Goal: Use online tool/utility: Utilize a website feature to perform a specific function

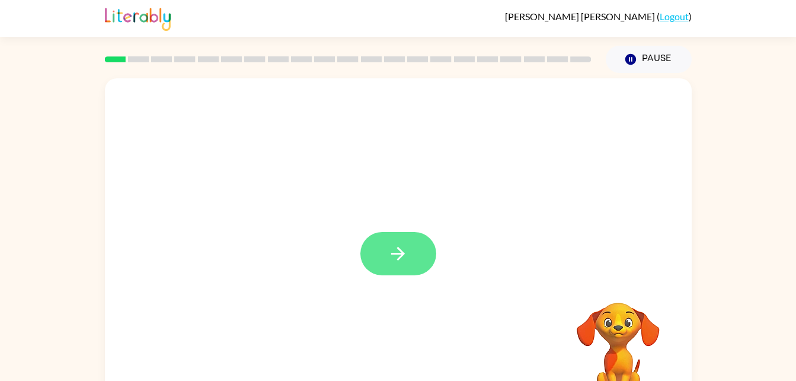
click at [416, 258] on button "button" at bounding box center [399, 253] width 76 height 43
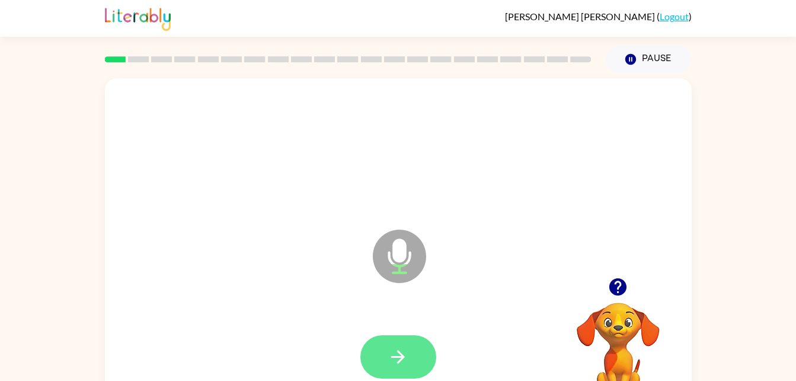
click at [411, 365] on button "button" at bounding box center [399, 356] width 76 height 43
click at [403, 355] on icon "button" at bounding box center [398, 356] width 21 height 21
click at [411, 372] on button "button" at bounding box center [399, 356] width 76 height 43
click at [385, 365] on button "button" at bounding box center [399, 356] width 76 height 43
click at [375, 342] on button "button" at bounding box center [399, 356] width 76 height 43
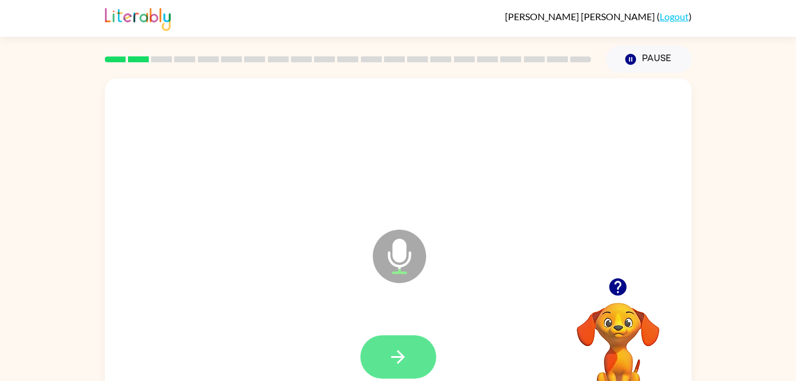
click at [390, 372] on button "button" at bounding box center [399, 356] width 76 height 43
click at [383, 348] on button "button" at bounding box center [399, 356] width 76 height 43
click at [417, 365] on button "button" at bounding box center [399, 356] width 76 height 43
click at [394, 357] on icon "button" at bounding box center [398, 357] width 14 height 14
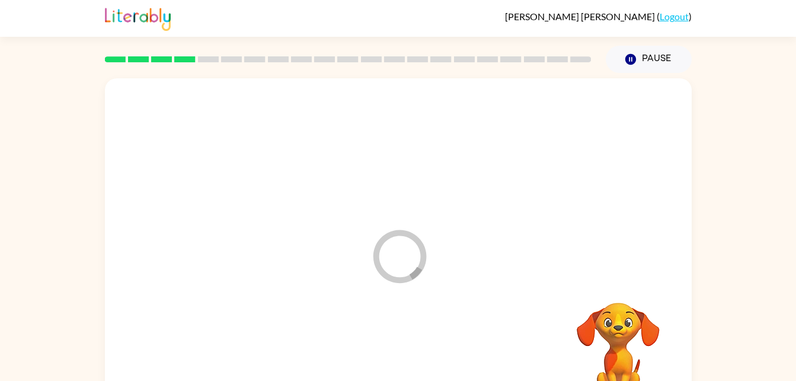
click at [391, 349] on div at bounding box center [398, 356] width 563 height 97
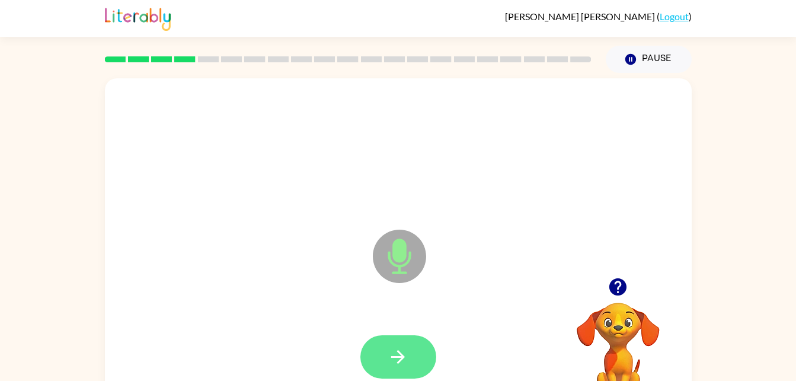
click at [401, 359] on icon "button" at bounding box center [398, 357] width 14 height 14
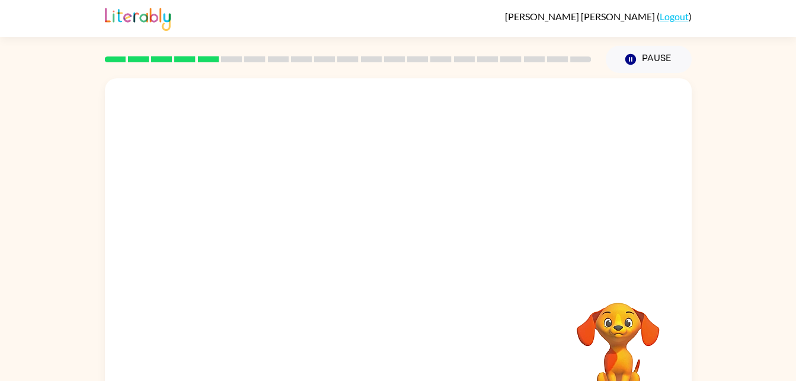
drag, startPoint x: 401, startPoint y: 359, endPoint x: 399, endPoint y: 211, distance: 148.3
click at [399, 211] on div at bounding box center [398, 177] width 587 height 199
click at [403, 203] on div at bounding box center [398, 177] width 587 height 199
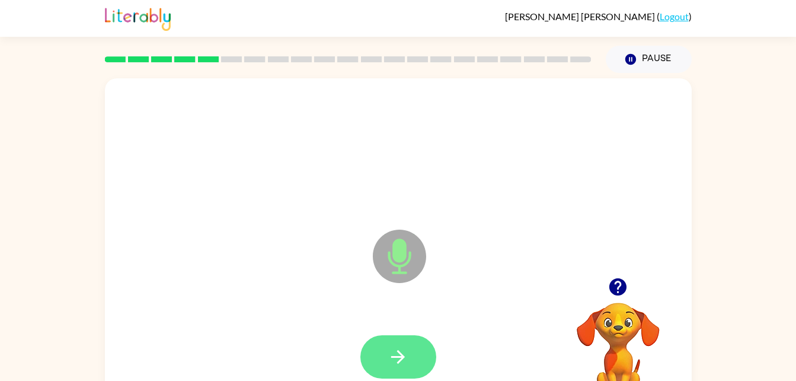
click at [424, 372] on button "button" at bounding box center [399, 356] width 76 height 43
click at [398, 340] on button "button" at bounding box center [399, 356] width 76 height 43
click at [375, 345] on button "button" at bounding box center [399, 356] width 76 height 43
click at [403, 357] on icon "button" at bounding box center [398, 357] width 14 height 14
click at [403, 361] on icon "button" at bounding box center [398, 356] width 21 height 21
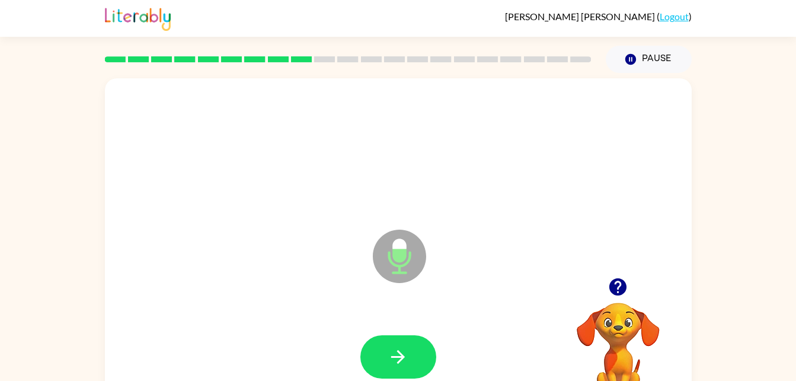
click at [445, 336] on div at bounding box center [398, 356] width 563 height 97
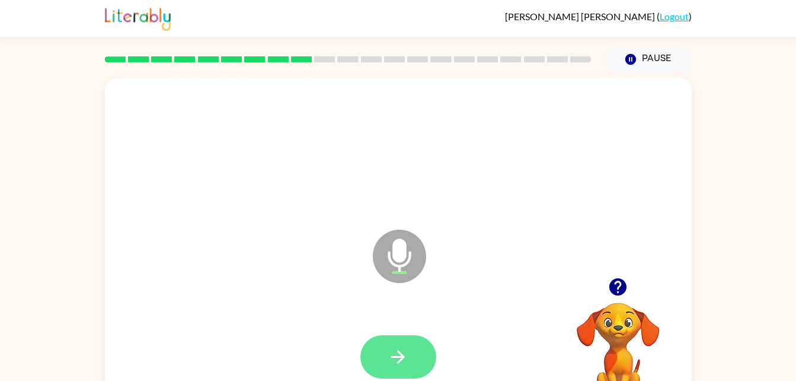
click at [384, 376] on button "button" at bounding box center [399, 356] width 76 height 43
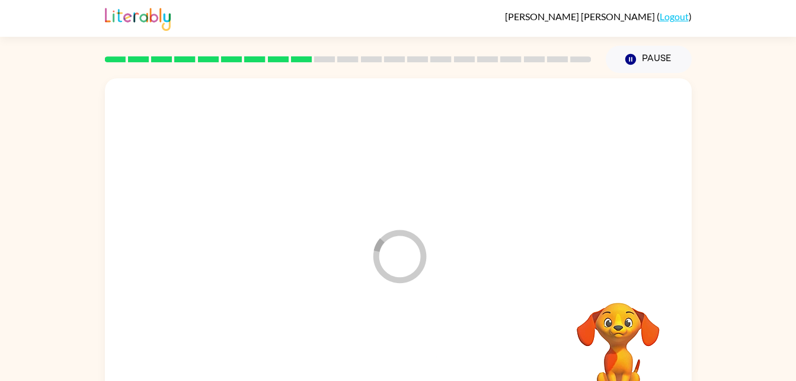
click at [393, 380] on div at bounding box center [398, 356] width 563 height 97
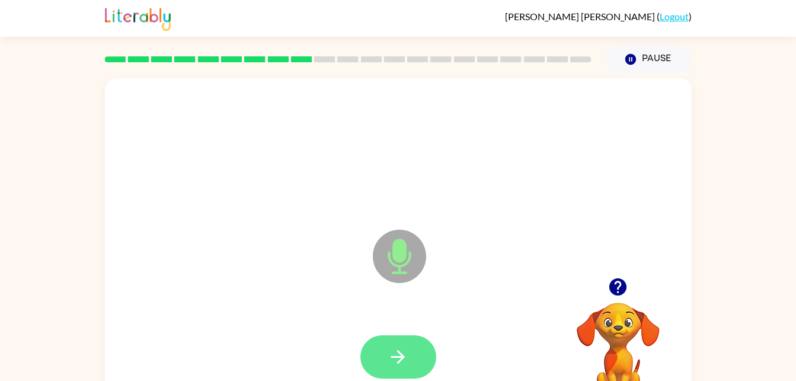
click at [391, 356] on icon "button" at bounding box center [398, 357] width 14 height 14
click at [401, 356] on icon "button" at bounding box center [398, 357] width 14 height 14
click at [377, 324] on div at bounding box center [398, 356] width 563 height 97
click at [402, 355] on icon "button" at bounding box center [398, 357] width 14 height 14
click at [409, 321] on div at bounding box center [398, 356] width 563 height 97
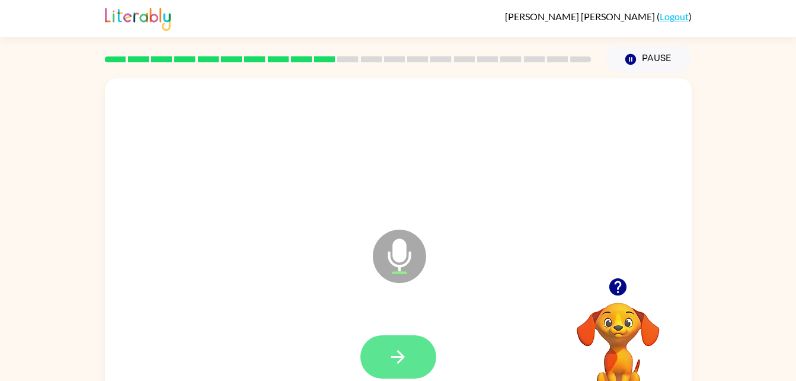
click at [412, 354] on button "button" at bounding box center [399, 356] width 76 height 43
click at [471, 327] on div at bounding box center [398, 356] width 563 height 97
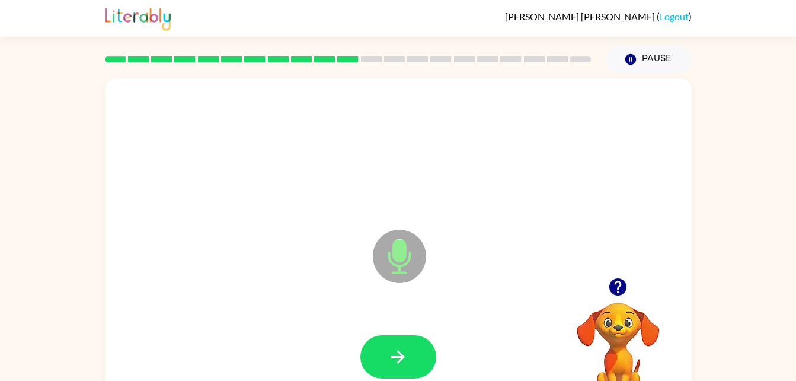
click at [464, 329] on div at bounding box center [398, 356] width 563 height 97
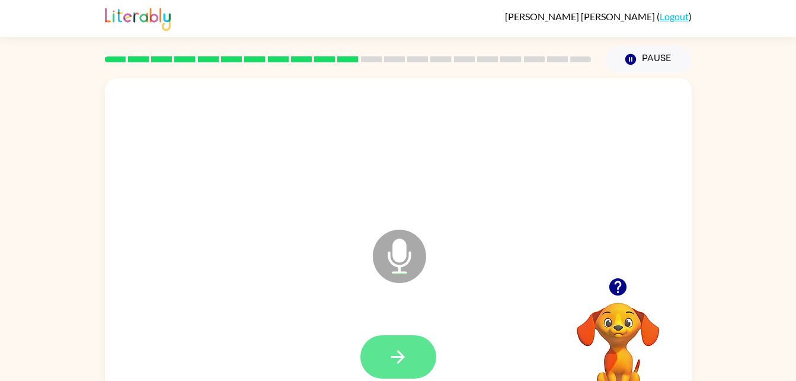
click at [409, 345] on button "button" at bounding box center [399, 356] width 76 height 43
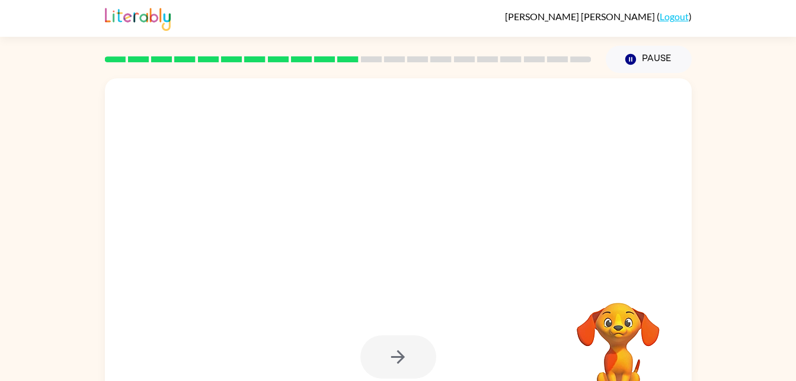
click at [403, 361] on div at bounding box center [399, 356] width 76 height 43
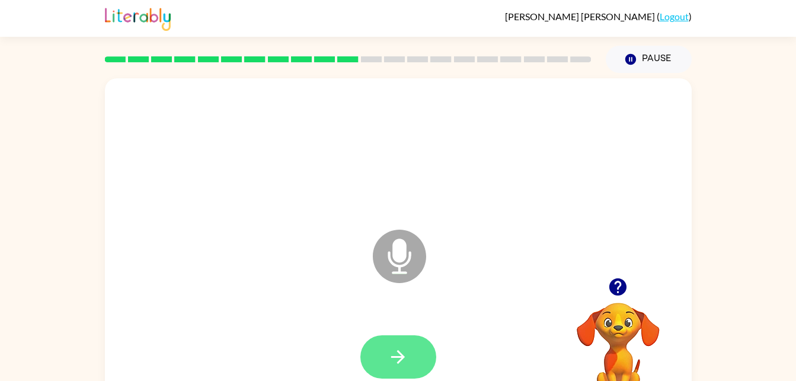
click at [409, 368] on button "button" at bounding box center [399, 356] width 76 height 43
click at [409, 368] on div at bounding box center [399, 356] width 76 height 43
click at [393, 349] on icon "button" at bounding box center [398, 356] width 21 height 21
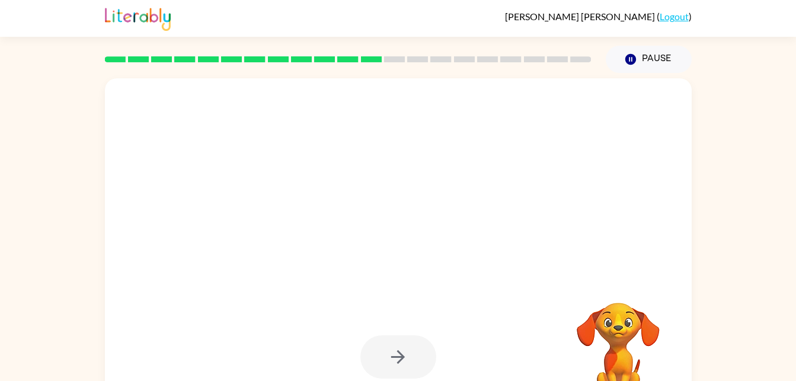
click at [495, 377] on div at bounding box center [398, 356] width 563 height 97
click at [385, 377] on div at bounding box center [399, 356] width 76 height 43
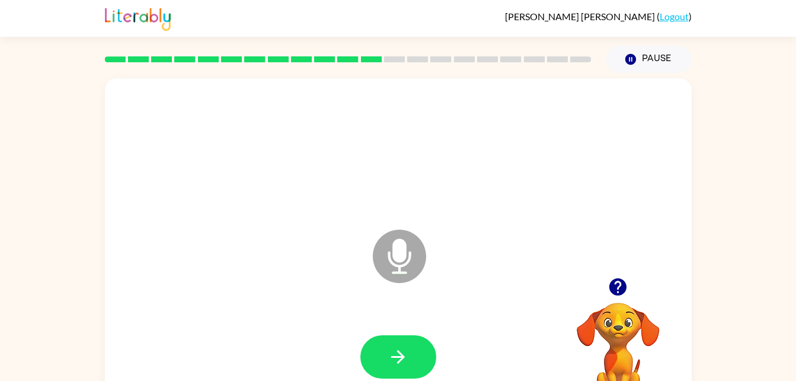
click at [285, 215] on div "Microphone The Microphone is here when it is your turn to talk" at bounding box center [370, 226] width 506 height 43
click at [407, 356] on icon "button" at bounding box center [398, 356] width 21 height 21
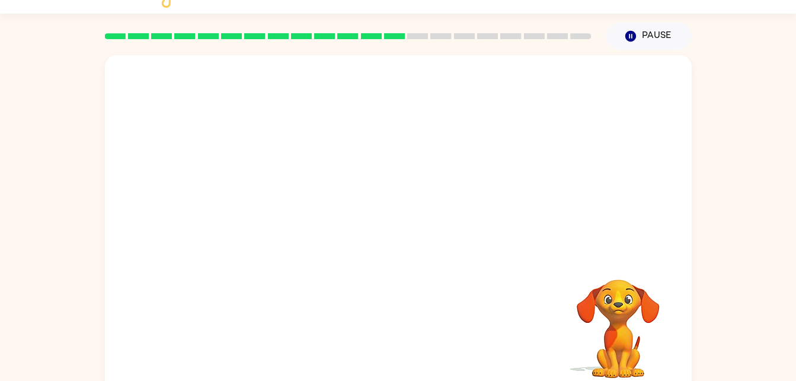
scroll to position [36, 0]
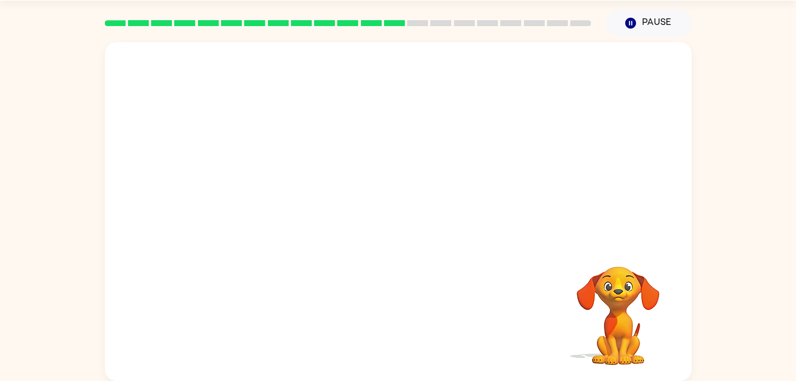
click at [436, 288] on div "Your browser must support playing .mp4 files to use Literably. Please try using…" at bounding box center [398, 211] width 587 height 339
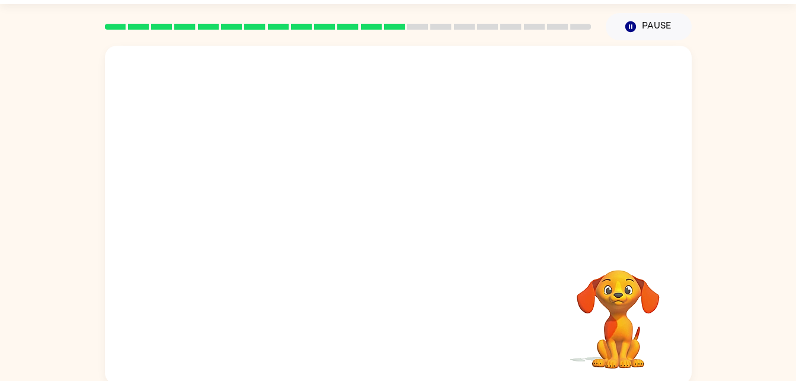
scroll to position [29, 0]
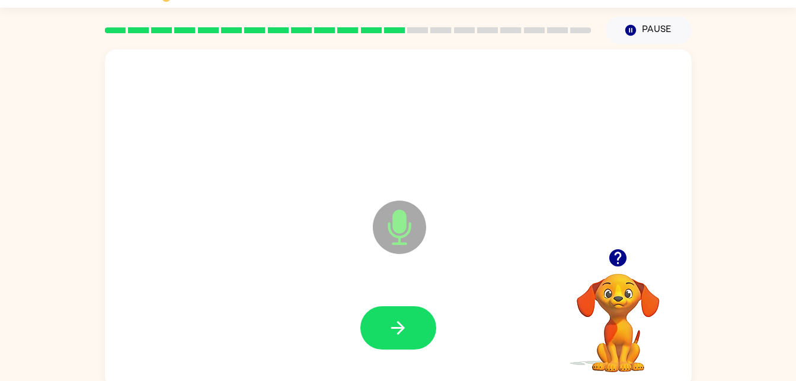
click at [420, 108] on div at bounding box center [398, 121] width 563 height 97
click at [387, 323] on button "button" at bounding box center [399, 327] width 76 height 43
click at [388, 323] on icon "button" at bounding box center [398, 327] width 21 height 21
click at [388, 326] on icon "button" at bounding box center [398, 327] width 21 height 21
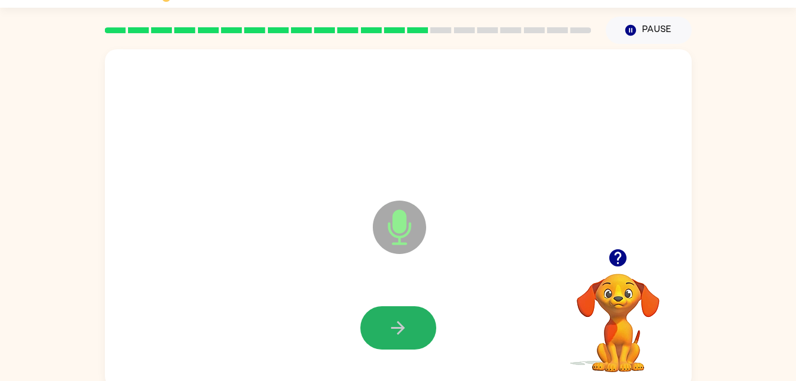
click at [388, 326] on icon "button" at bounding box center [398, 327] width 21 height 21
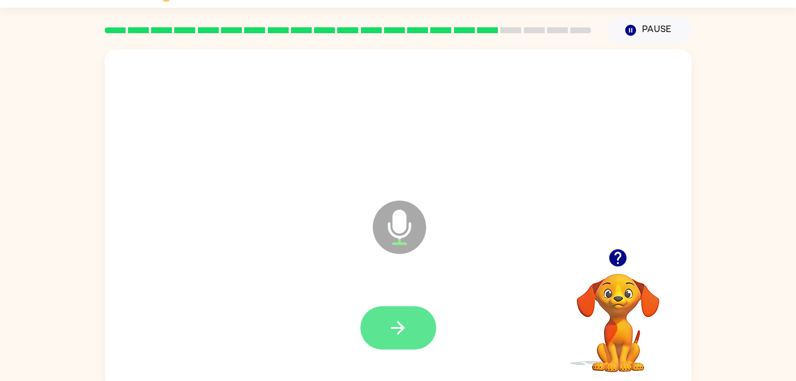
click at [373, 338] on button "button" at bounding box center [399, 327] width 76 height 43
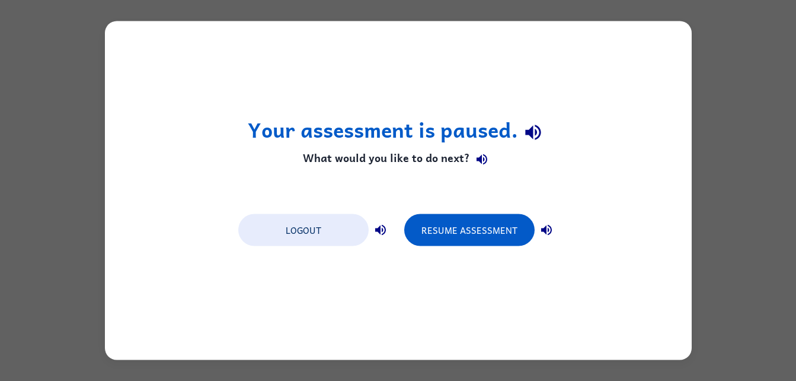
scroll to position [0, 0]
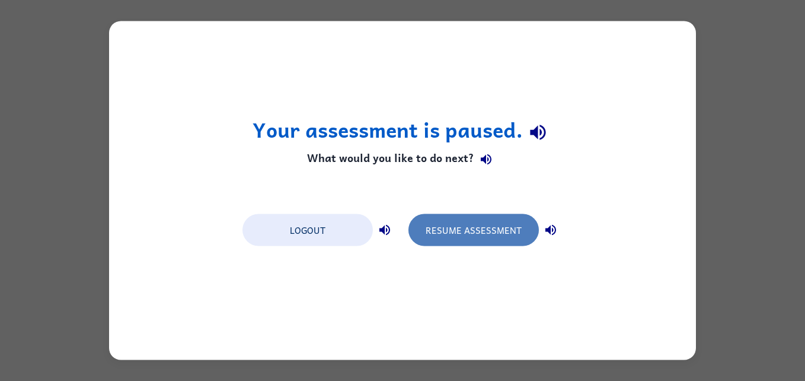
click at [441, 228] on button "Resume Assessment" at bounding box center [474, 230] width 130 height 32
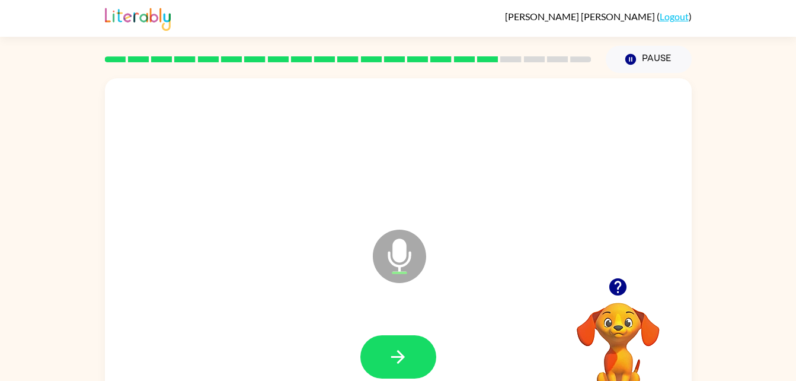
click at [441, 228] on icon "Microphone The Microphone is here when it is your turn to talk" at bounding box center [459, 271] width 178 height 89
click at [439, 230] on icon "Microphone The Microphone is here when it is your turn to talk" at bounding box center [459, 271] width 178 height 89
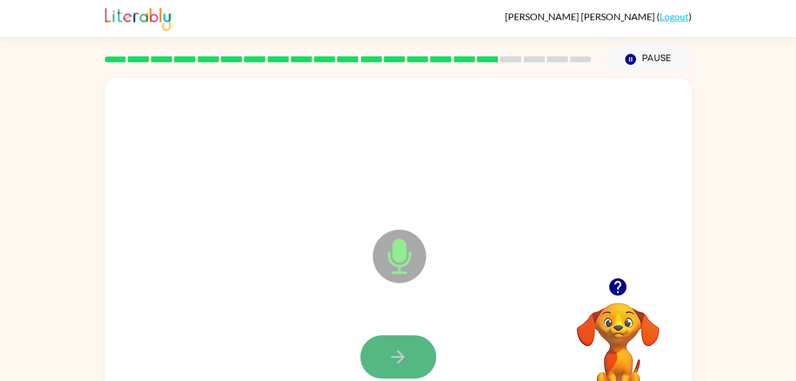
click at [384, 366] on button "button" at bounding box center [399, 356] width 76 height 43
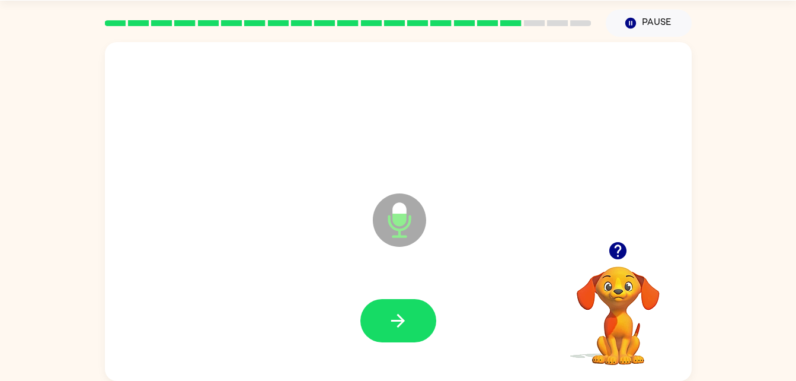
drag, startPoint x: 412, startPoint y: 339, endPoint x: 345, endPoint y: 203, distance: 151.4
click at [345, 203] on div "Microphone The Microphone is here when it is your turn to talk" at bounding box center [398, 211] width 587 height 339
click at [393, 300] on button "button" at bounding box center [399, 320] width 76 height 43
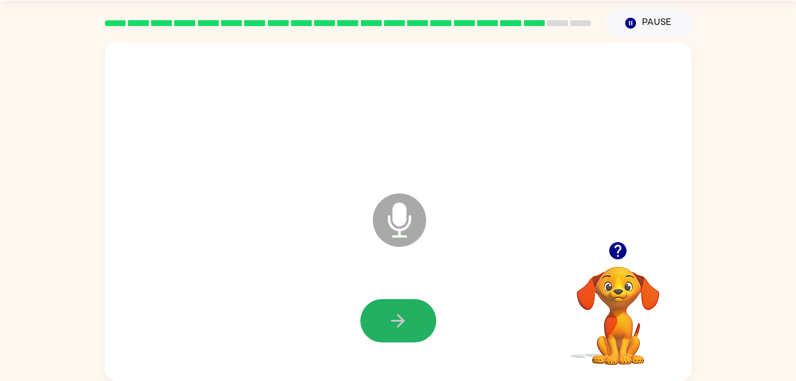
click at [393, 300] on button "button" at bounding box center [399, 320] width 76 height 43
drag, startPoint x: 393, startPoint y: 300, endPoint x: 393, endPoint y: 313, distance: 12.5
click at [393, 313] on button "button" at bounding box center [399, 320] width 76 height 43
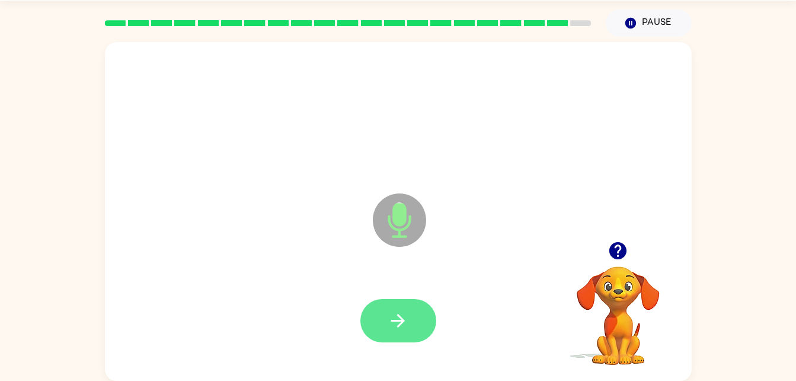
click at [407, 323] on icon "button" at bounding box center [398, 320] width 21 height 21
click at [387, 322] on button "button" at bounding box center [399, 320] width 76 height 43
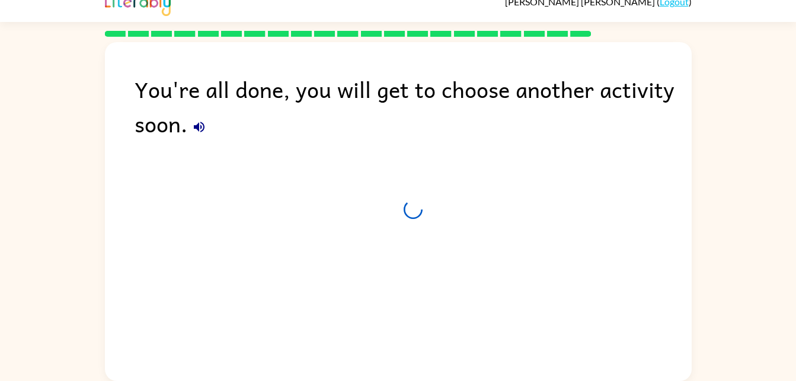
scroll to position [15, 0]
